Goal: Find specific page/section: Find specific page/section

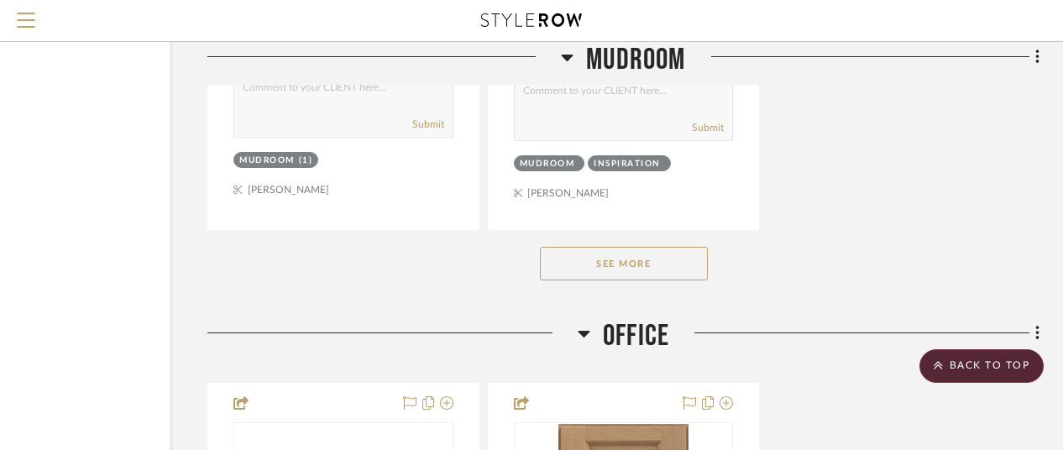
scroll to position [18469, 146]
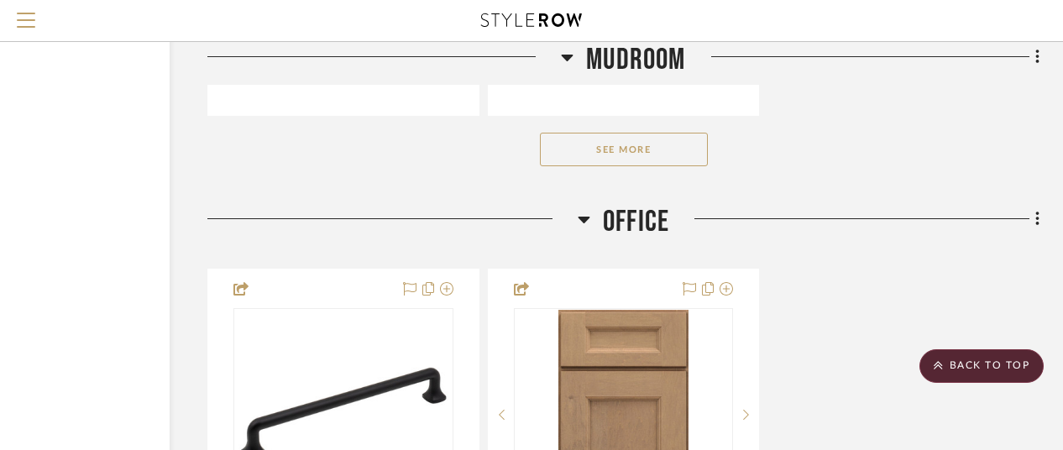
click at [656, 166] on button "See More" at bounding box center [624, 150] width 168 height 34
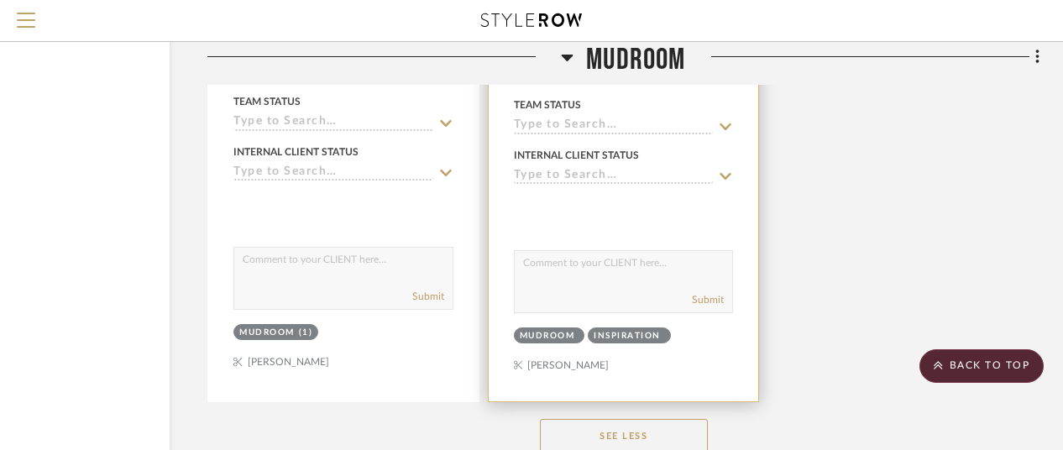
scroll to position [18133, 146]
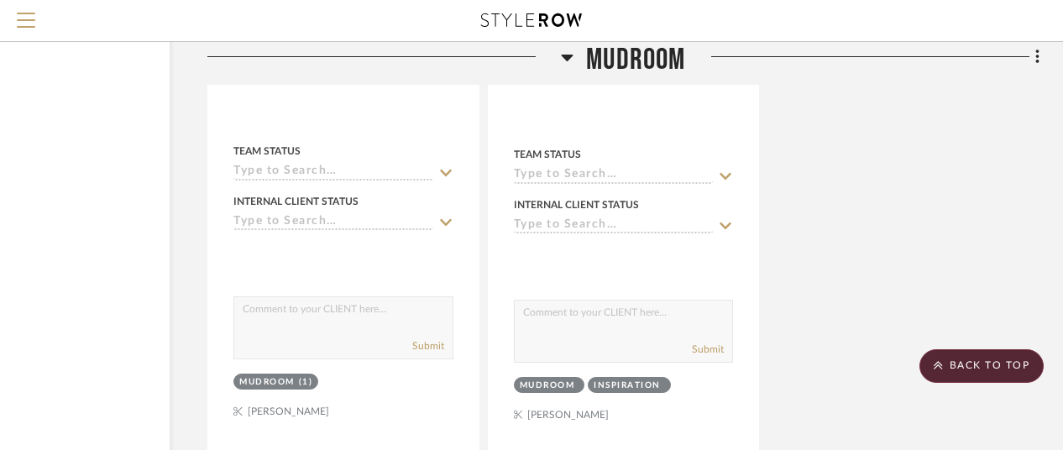
click at [630, 63] on span "Mudroom" at bounding box center [635, 60] width 99 height 36
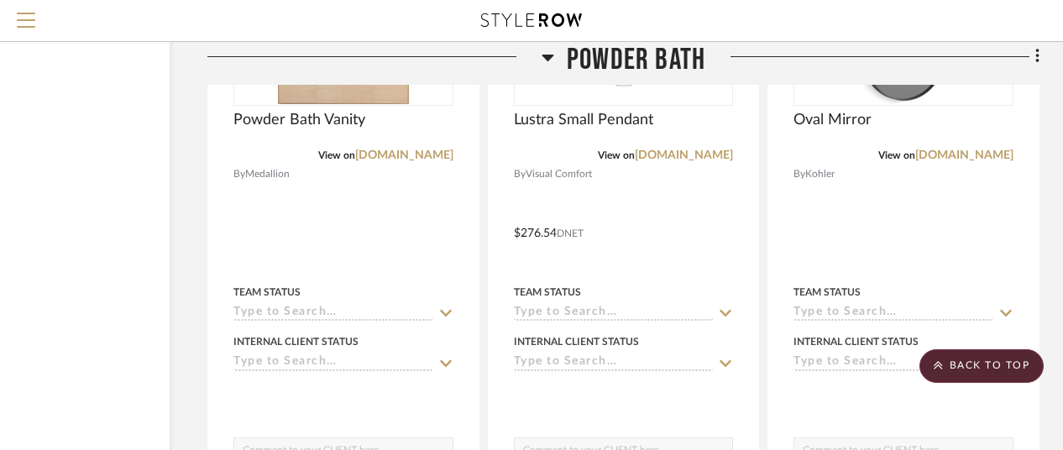
click at [653, 62] on span "Powder Bath" at bounding box center [636, 60] width 139 height 36
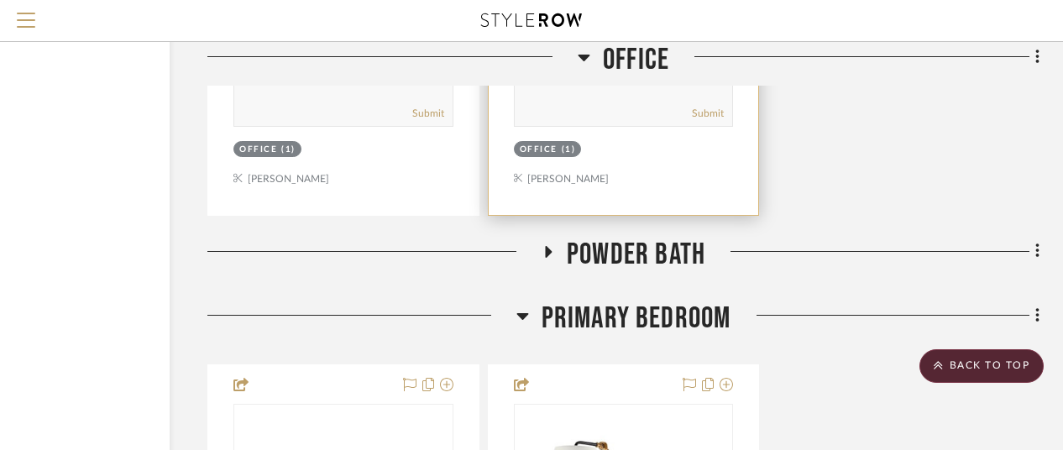
scroll to position [17041, 146]
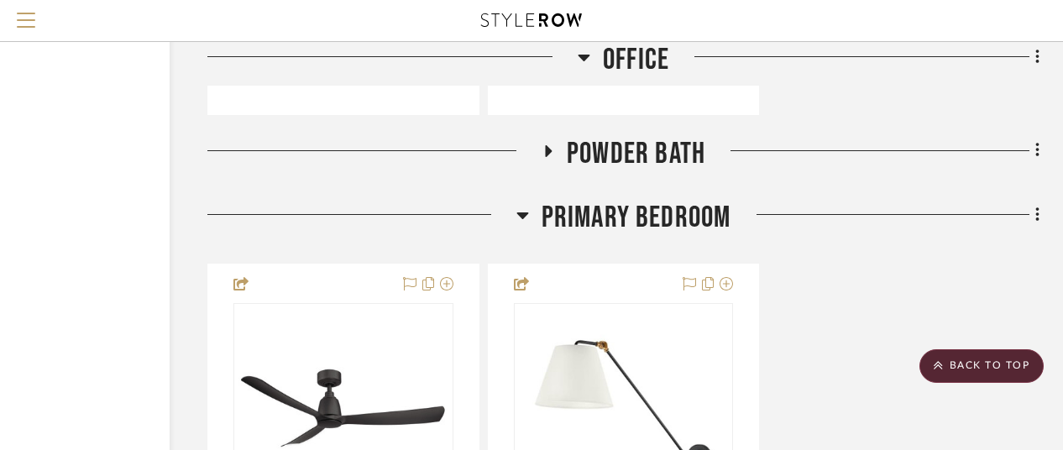
click at [540, 157] on icon at bounding box center [547, 150] width 20 height 13
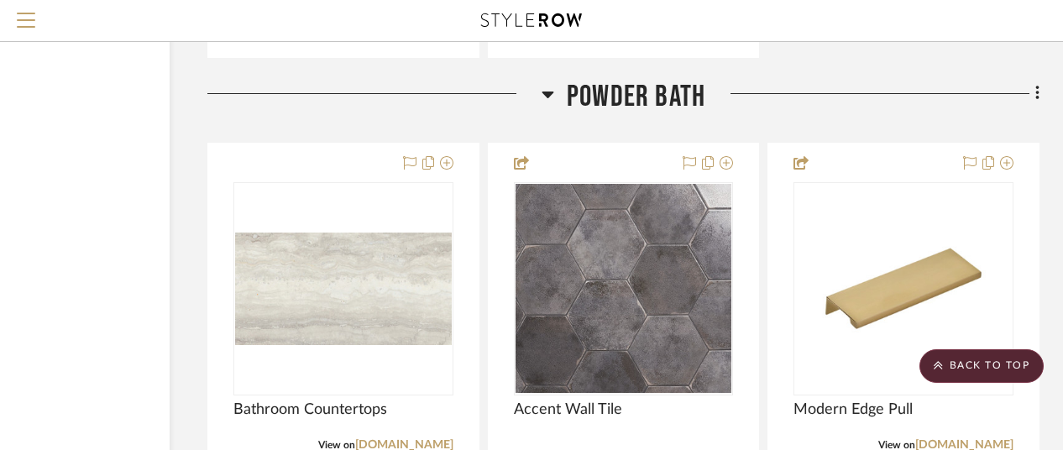
scroll to position [17125, 146]
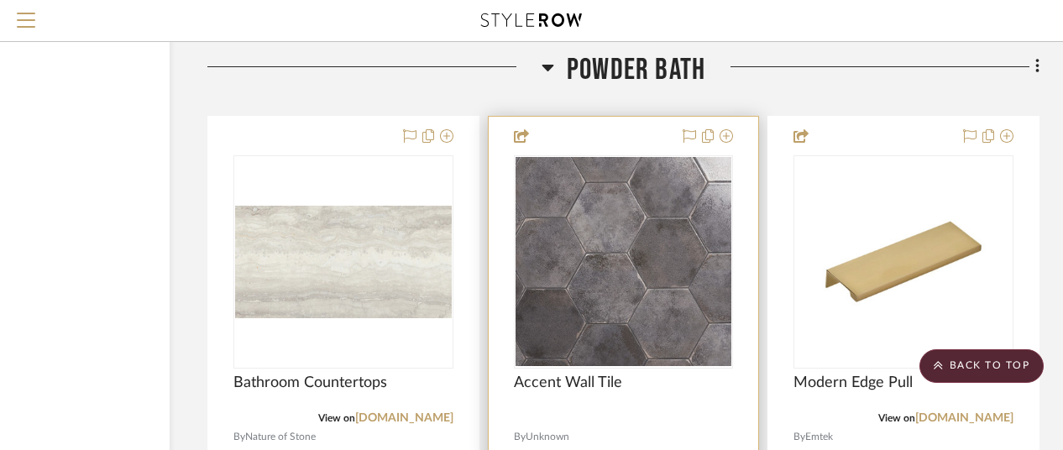
click at [653, 222] on img "0" at bounding box center [623, 261] width 217 height 209
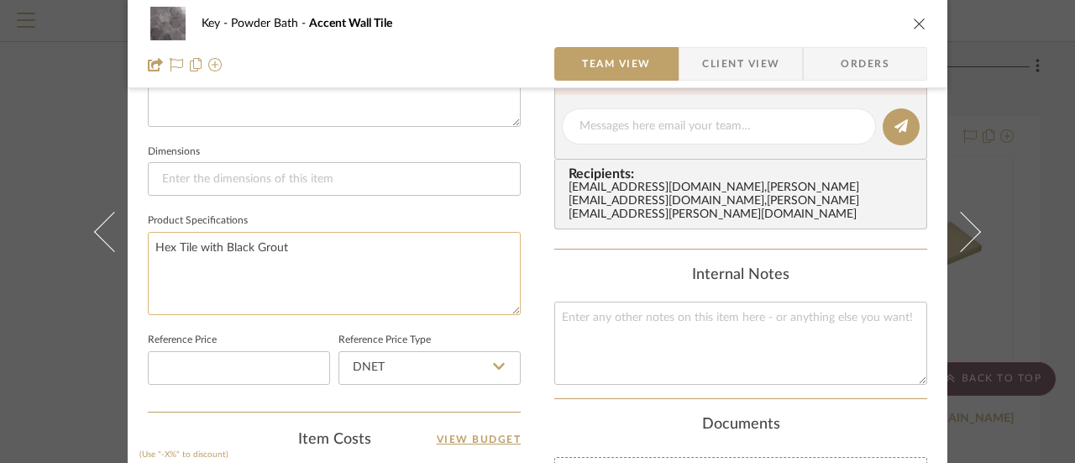
scroll to position [841, 0]
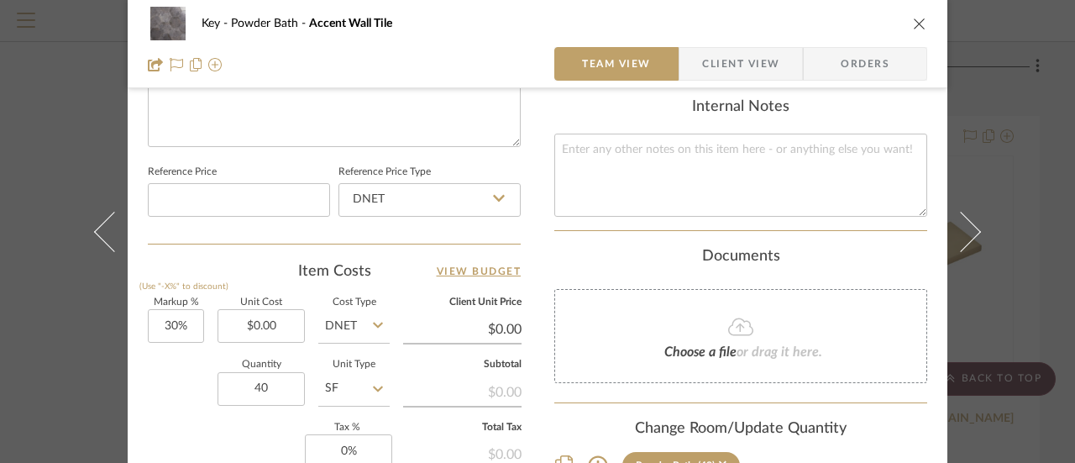
click at [210, 390] on div "Quantity 40 Unit Type SF" at bounding box center [269, 390] width 242 height 60
click at [152, 351] on sr-form-field "Markup % (Use "-X%" to discount) 30%" at bounding box center [176, 328] width 56 height 60
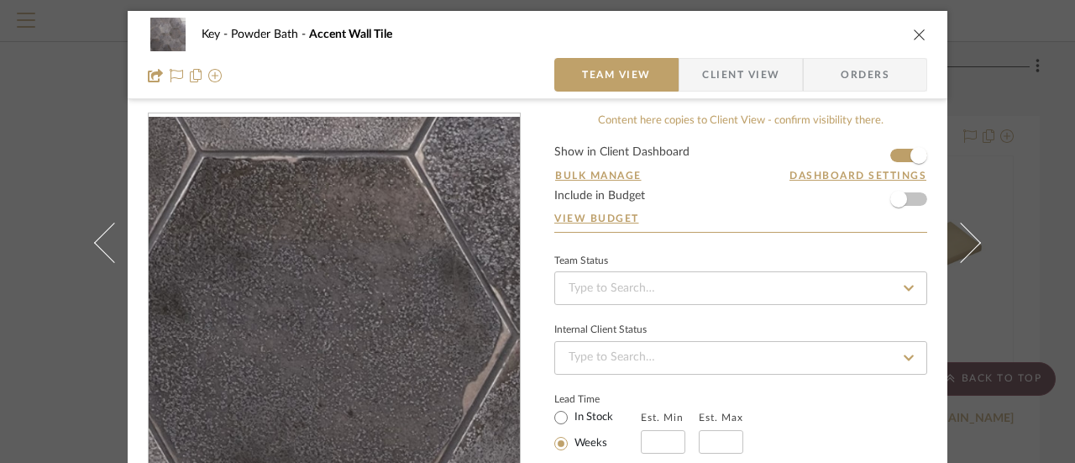
scroll to position [0, 0]
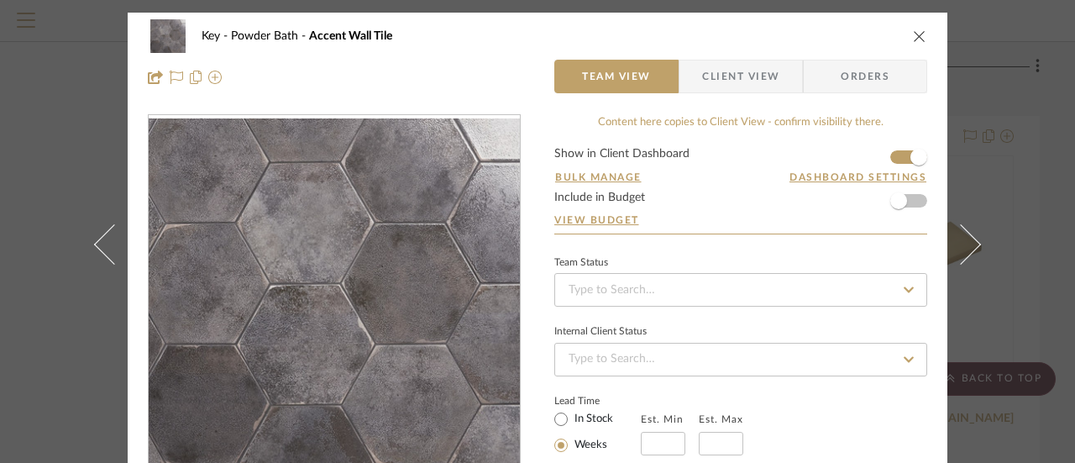
click at [915, 41] on icon "close" at bounding box center [919, 35] width 13 height 13
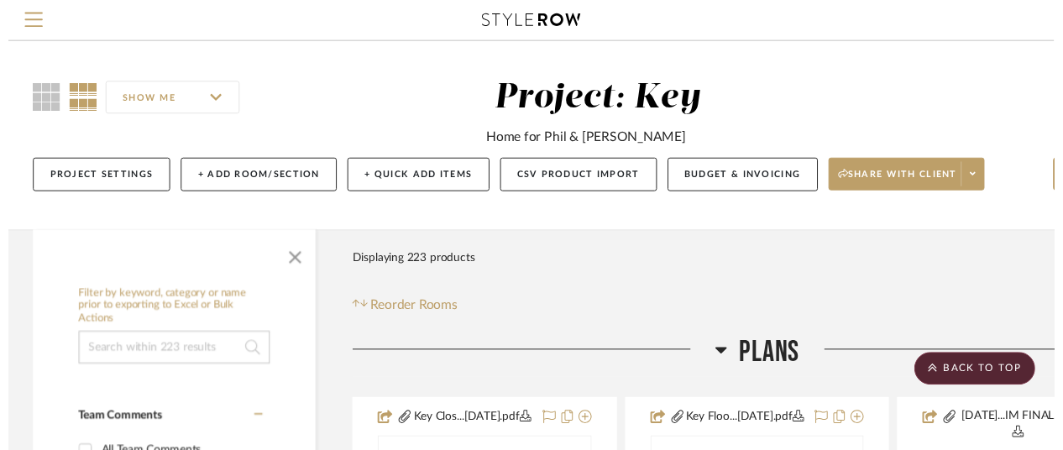
scroll to position [17125, 146]
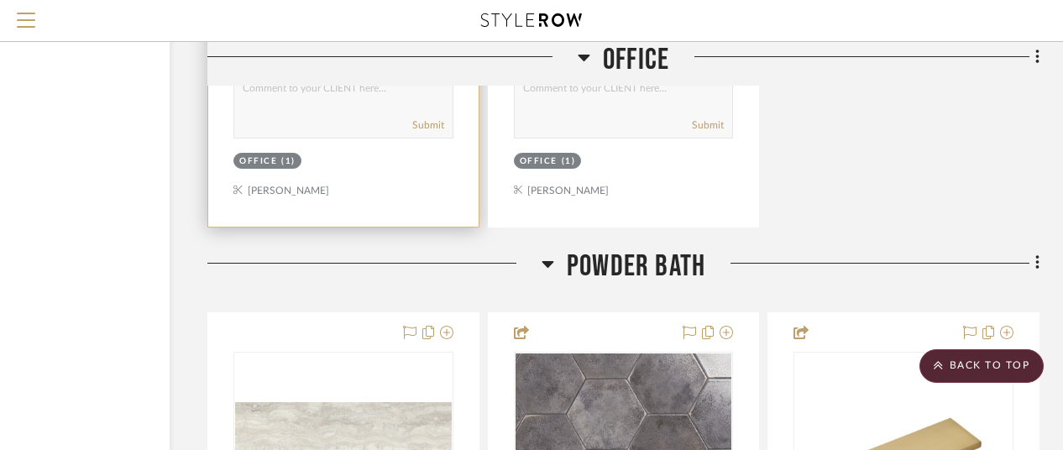
scroll to position [16958, 146]
